Goal: Information Seeking & Learning: Learn about a topic

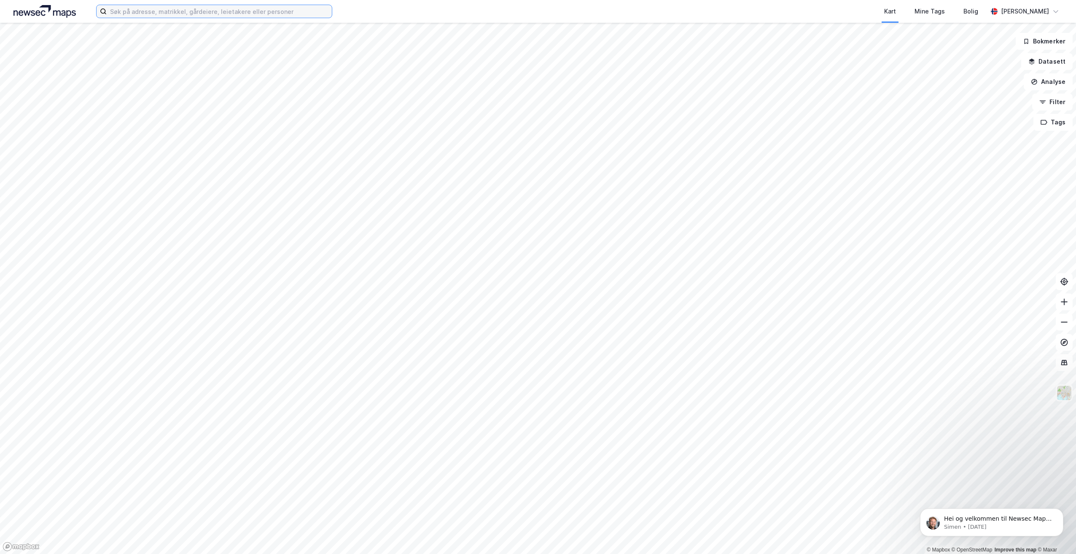
click at [285, 10] on input at bounding box center [219, 11] width 225 height 13
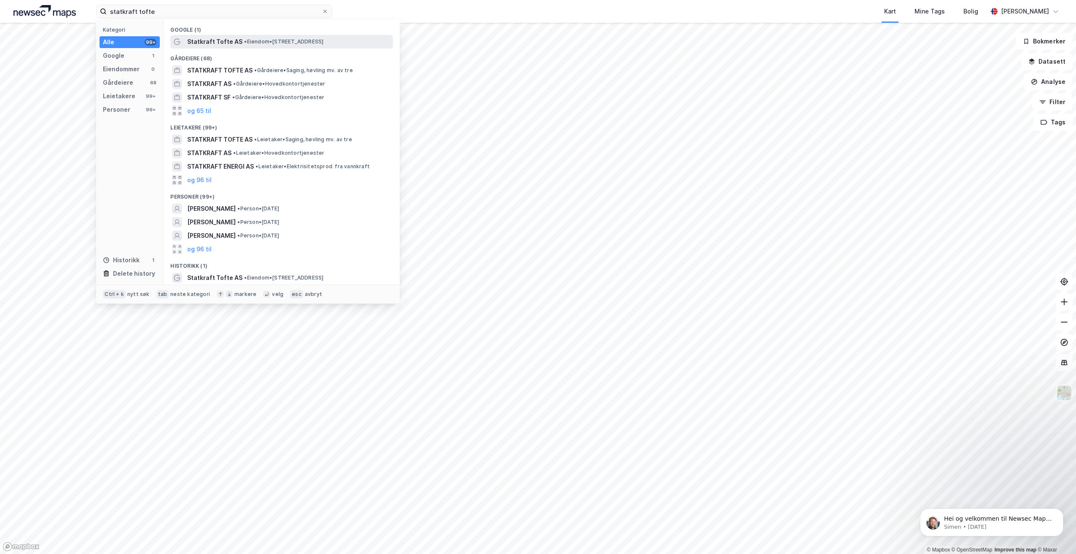
click at [272, 40] on span "• Eiendom • [STREET_ADDRESS]" at bounding box center [283, 41] width 79 height 7
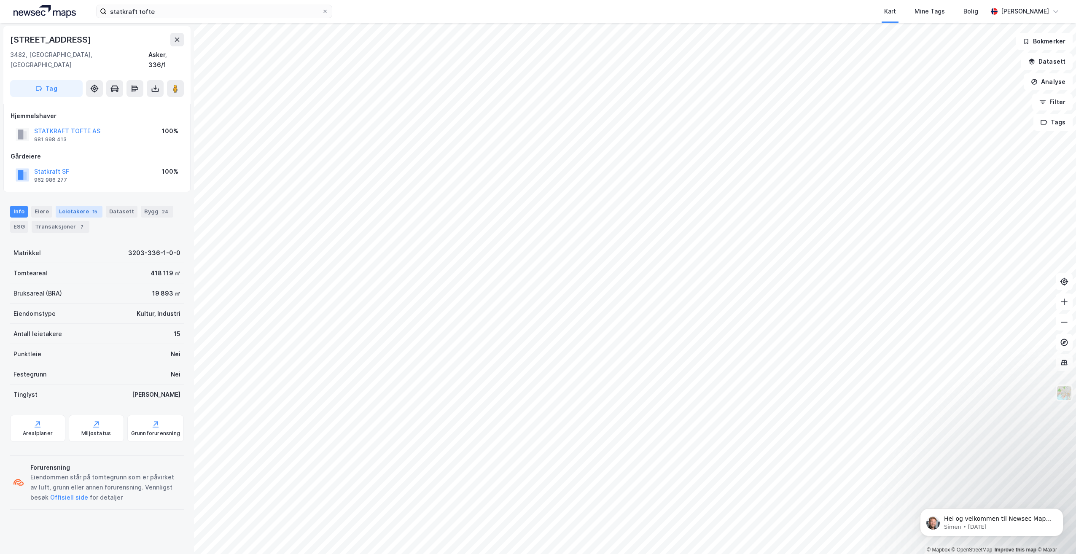
click at [80, 206] on div "Leietakere 15" at bounding box center [79, 212] width 47 height 12
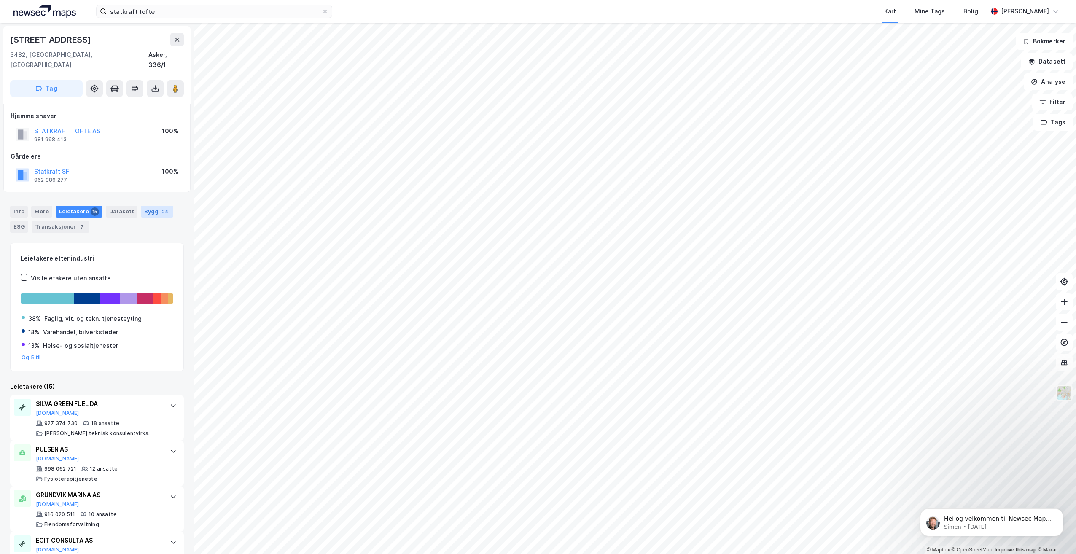
click at [148, 206] on div "Bygg 24" at bounding box center [157, 212] width 32 height 12
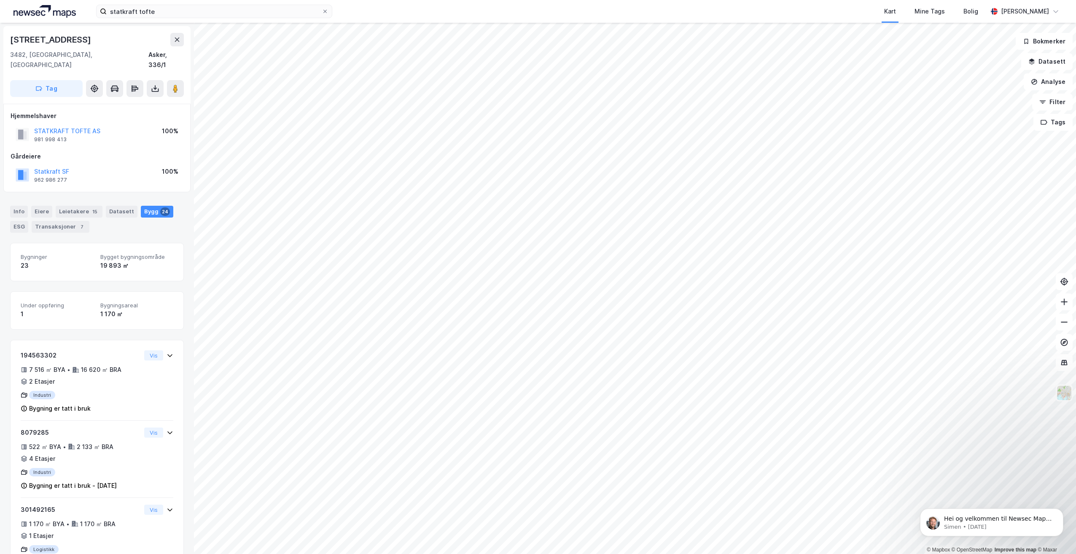
scroll to position [42, 0]
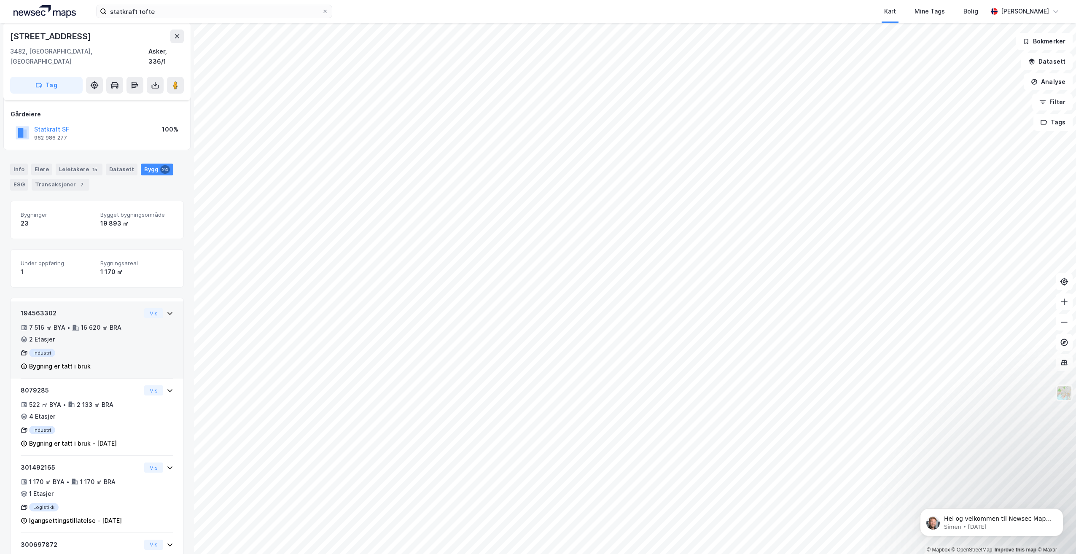
click at [96, 336] on div "194563302 7 516 ㎡ BYA • 16 620 ㎡ BRA • 2 Etasjer Industri Bygning er tatt i bruk" at bounding box center [81, 339] width 120 height 63
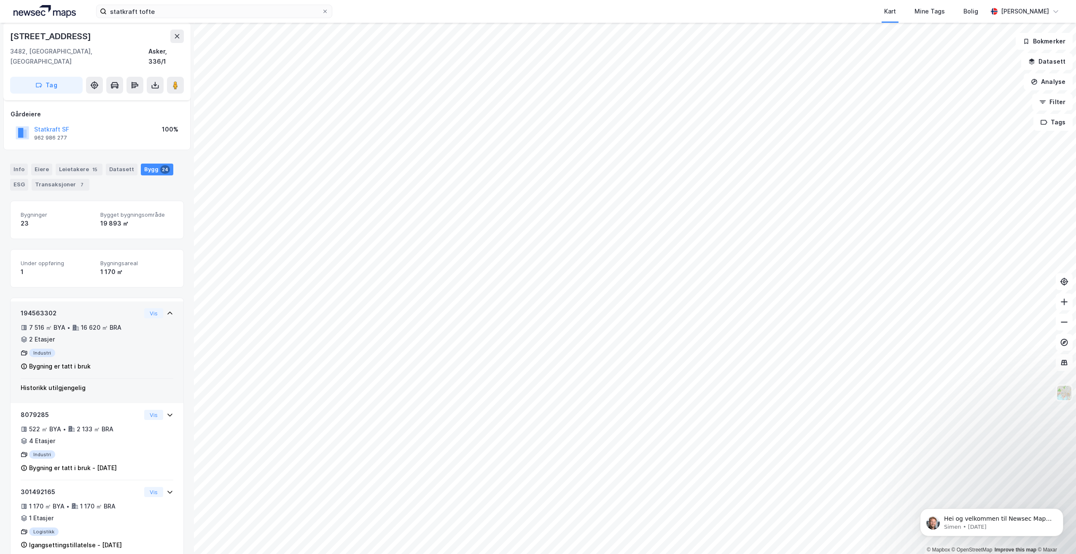
click at [159, 308] on div "Vis" at bounding box center [158, 313] width 29 height 10
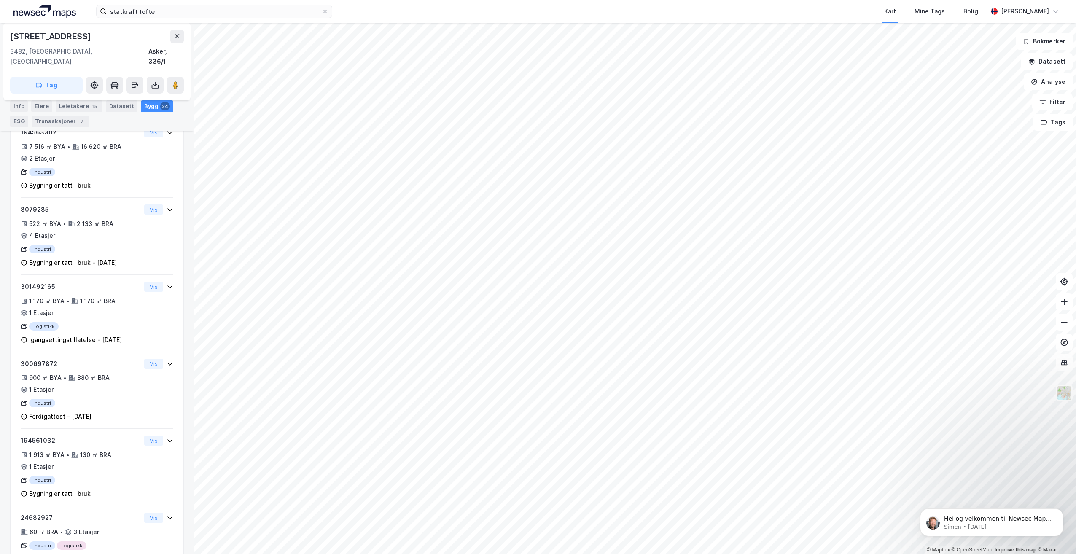
scroll to position [84, 0]
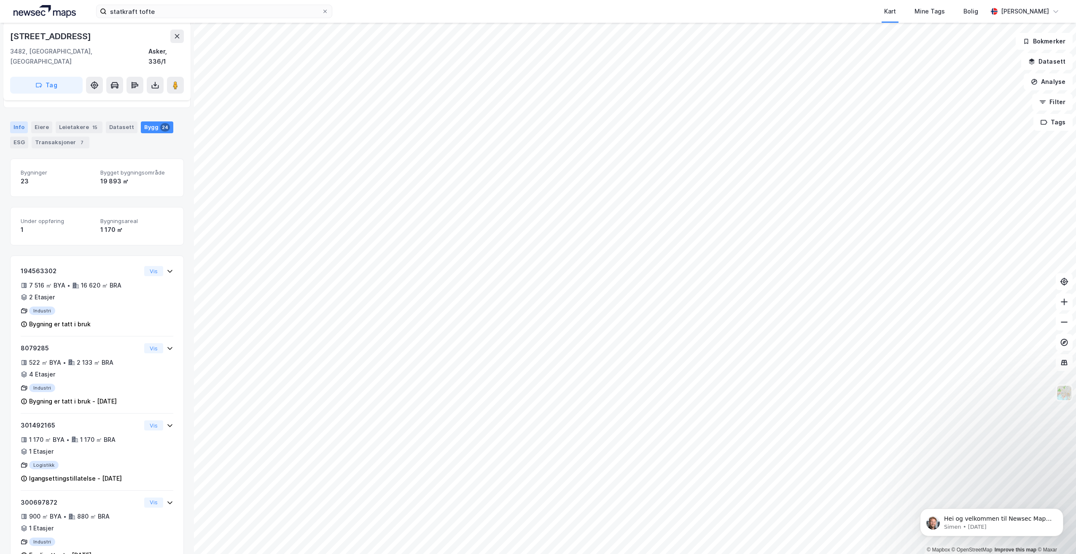
click at [23, 121] on div "Info" at bounding box center [19, 127] width 18 height 12
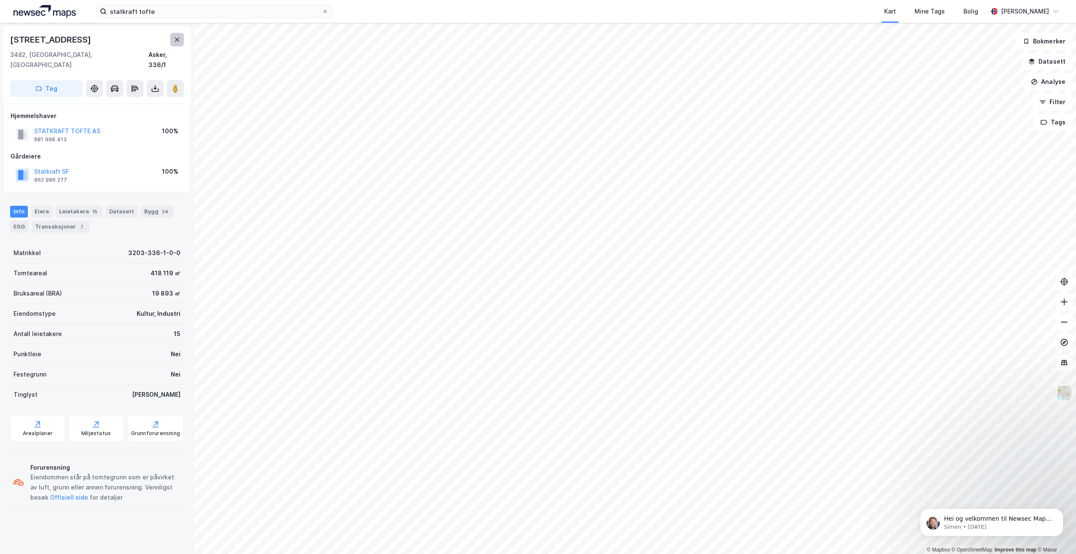
click at [177, 37] on icon at bounding box center [177, 39] width 7 height 7
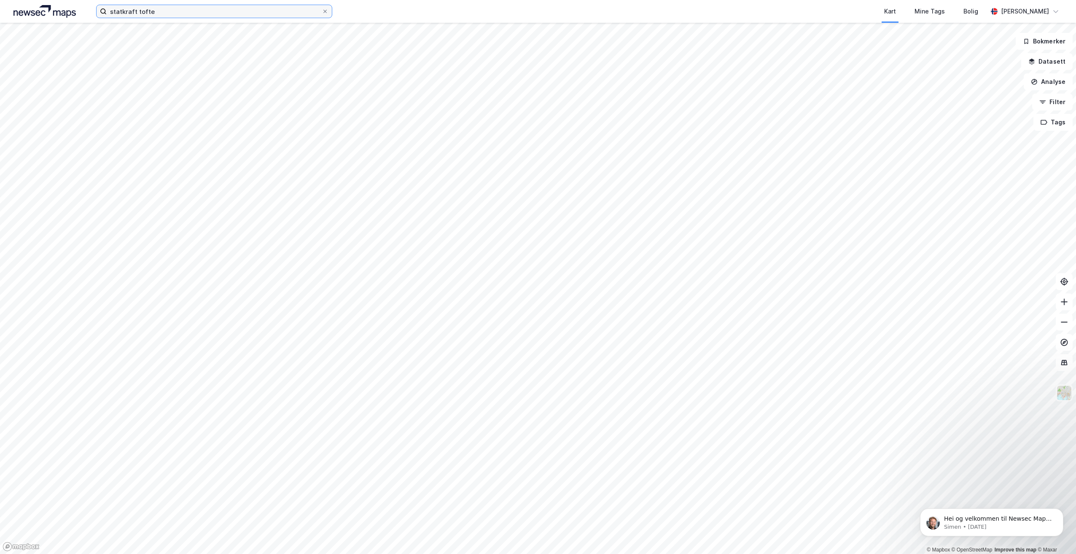
click at [189, 13] on input "statkraft tofte" at bounding box center [214, 11] width 215 height 13
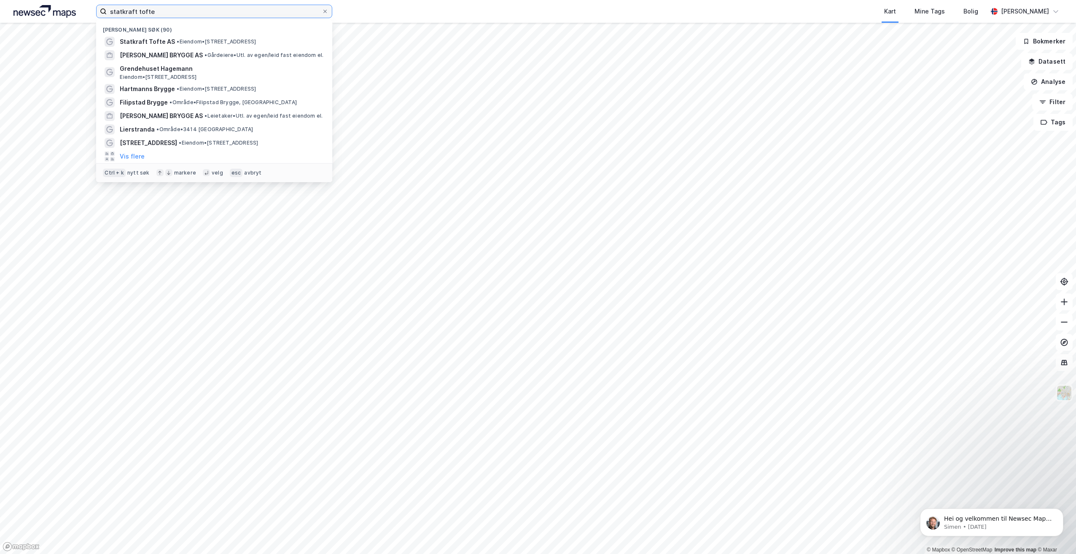
drag, startPoint x: 121, startPoint y: 12, endPoint x: 98, endPoint y: 11, distance: 22.4
click at [98, 11] on label "statkraft tofte" at bounding box center [214, 11] width 236 height 13
click at [168, 12] on input "statkraft tofte" at bounding box center [214, 11] width 215 height 13
drag, startPoint x: 181, startPoint y: 12, endPoint x: 73, endPoint y: 11, distance: 107.6
click at [73, 11] on div "statkraft tofte Nylige søk (90) Statkraft Tofte AS • Eiendom • [STREET_ADDRESS]…" at bounding box center [538, 11] width 1076 height 23
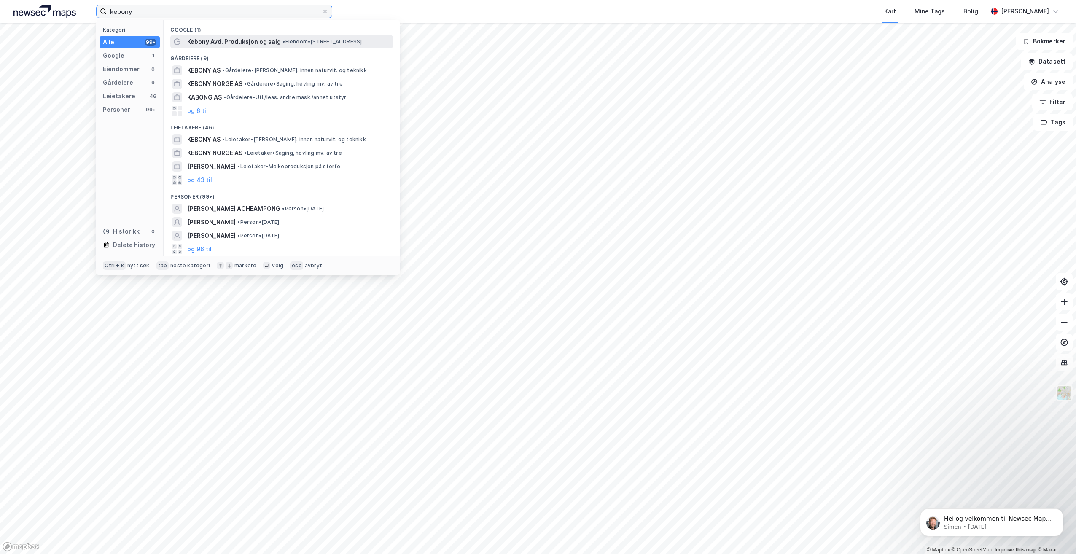
type input "kebony"
click at [319, 42] on span "• Eiendom • [STREET_ADDRESS]" at bounding box center [322, 41] width 79 height 7
